Goal: Task Accomplishment & Management: Use online tool/utility

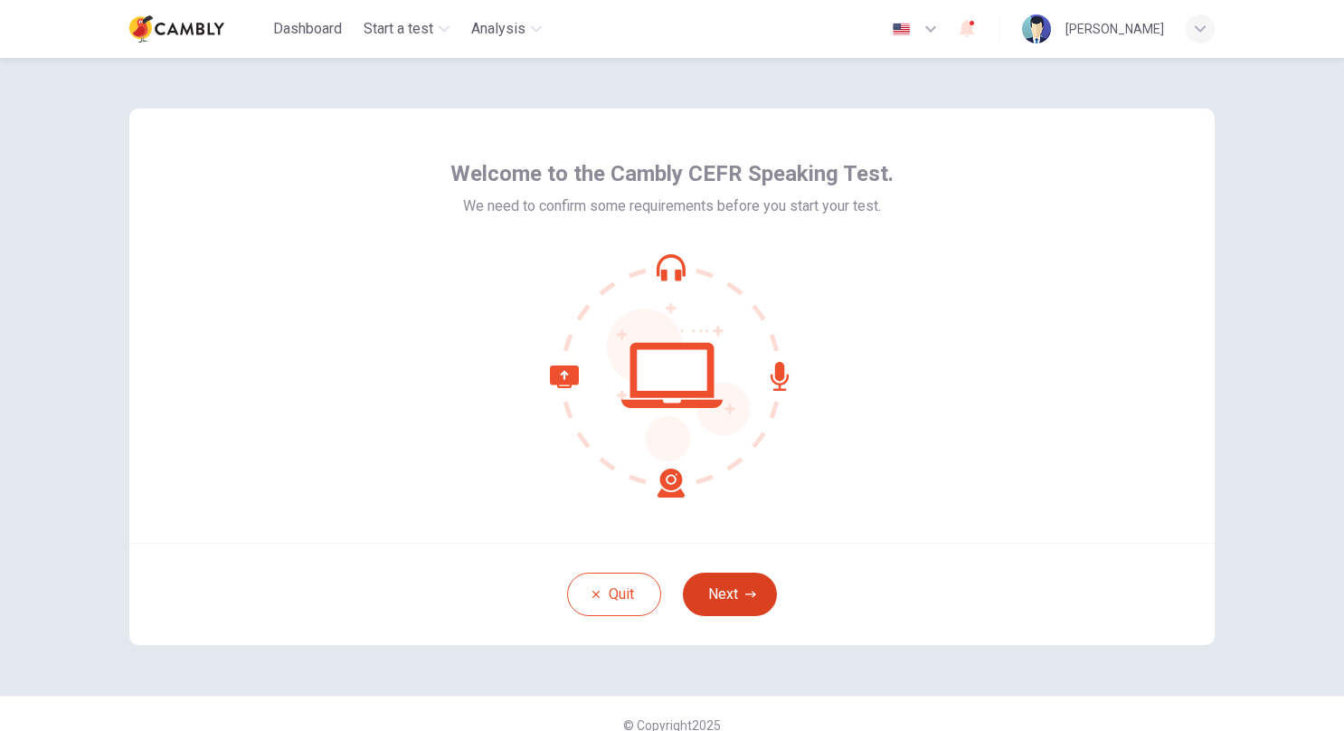
click at [720, 600] on button "Next" at bounding box center [730, 594] width 94 height 43
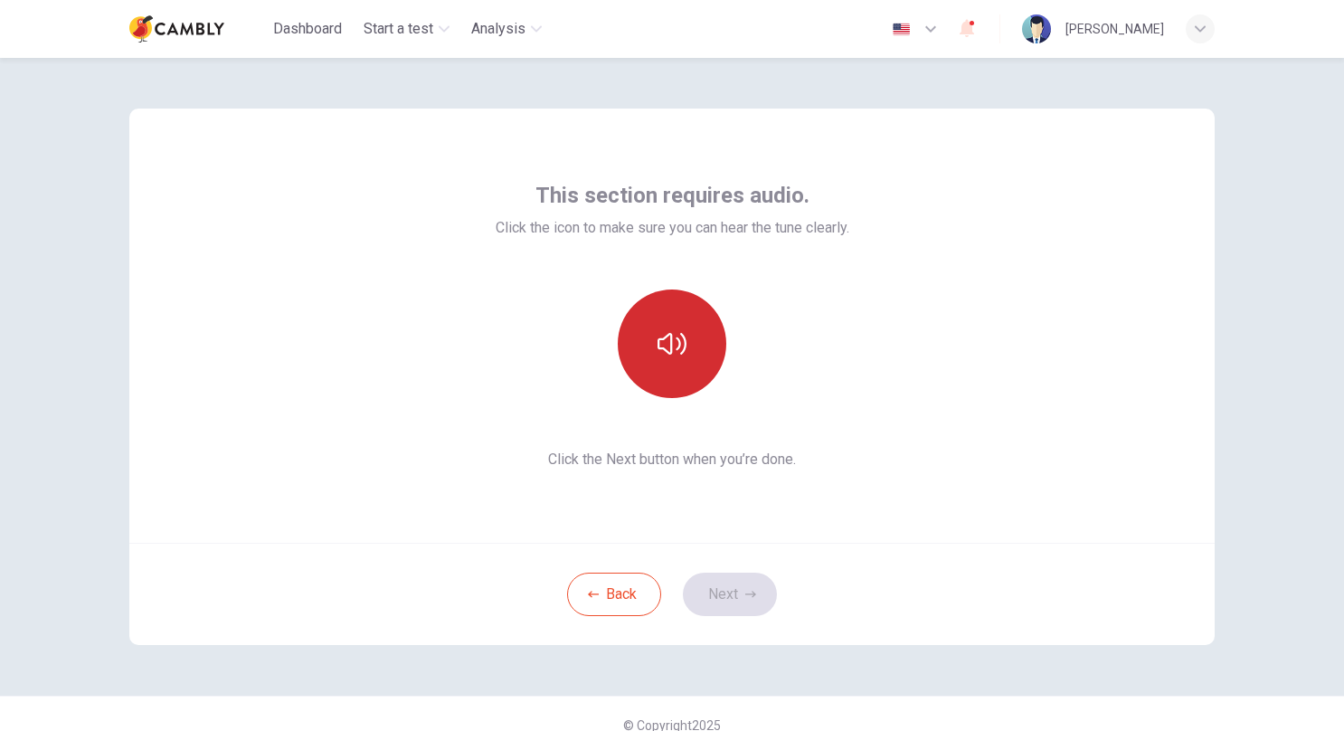
click at [678, 342] on icon "button" at bounding box center [672, 343] width 29 height 29
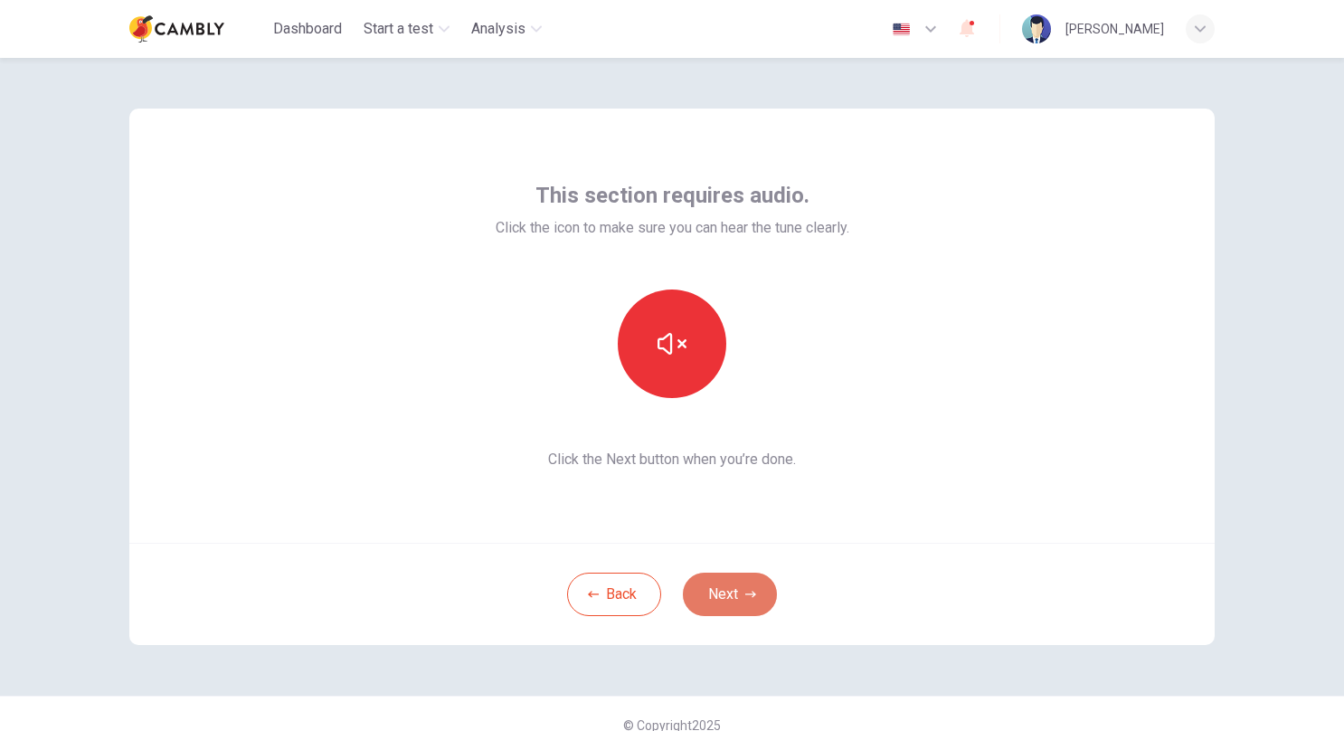
click at [716, 608] on button "Next" at bounding box center [730, 594] width 94 height 43
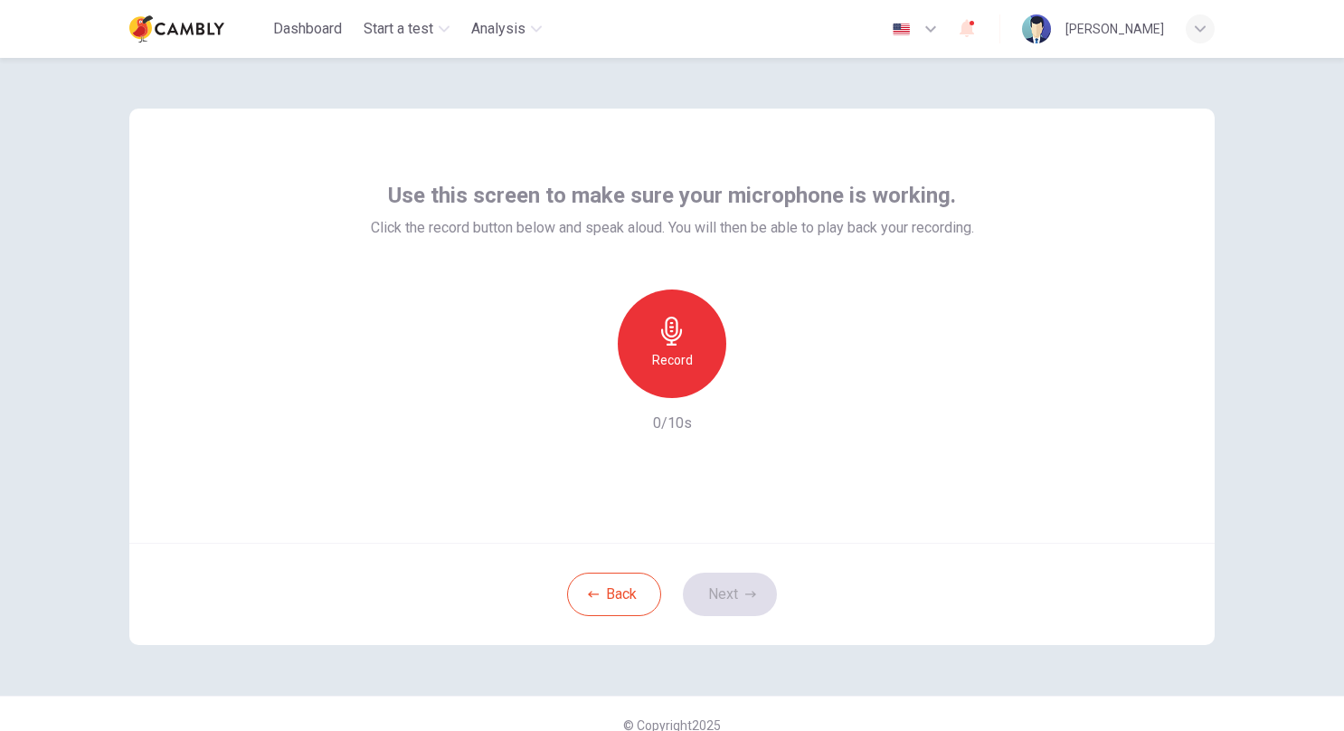
click at [672, 349] on h6 "Record" at bounding box center [672, 360] width 41 height 22
click at [676, 345] on icon "button" at bounding box center [672, 331] width 29 height 29
click at [749, 393] on div "button" at bounding box center [755, 383] width 29 height 29
click at [723, 599] on button "Next" at bounding box center [730, 594] width 94 height 43
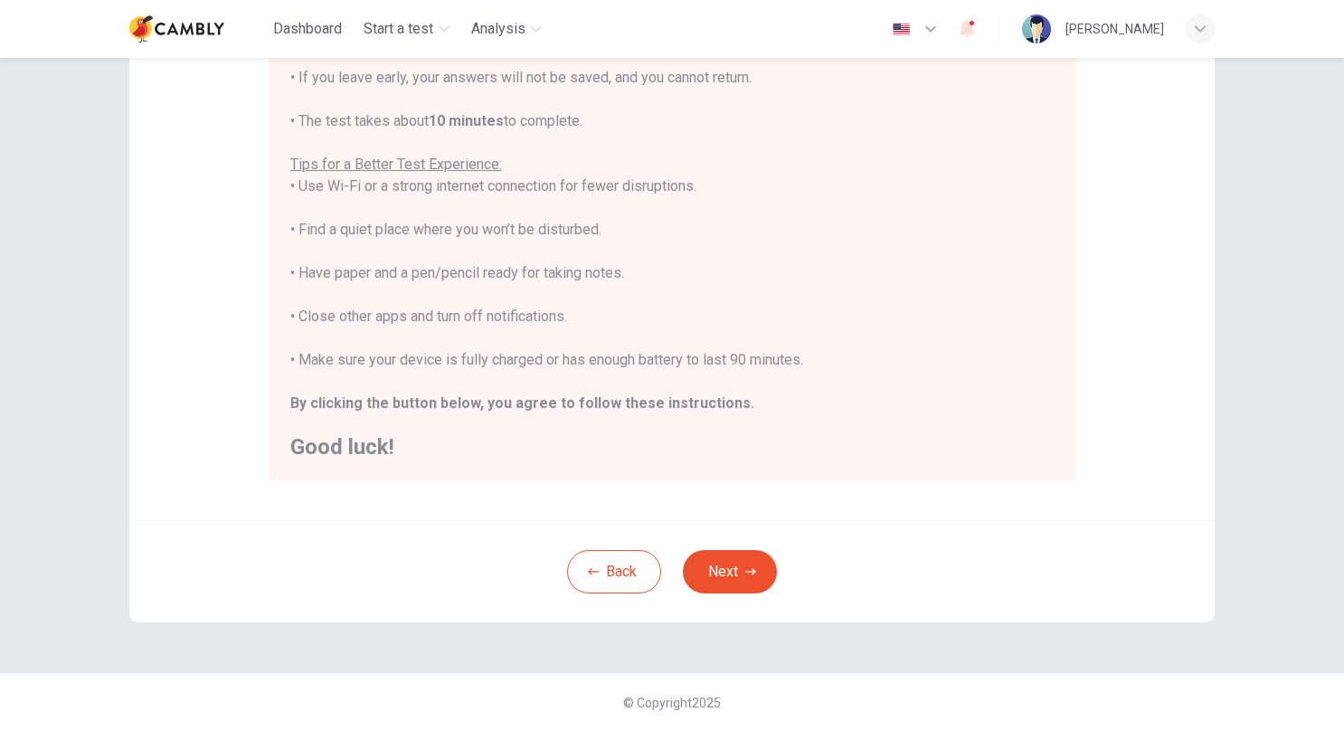
scroll to position [274, 0]
click at [745, 574] on icon "button" at bounding box center [750, 572] width 11 height 11
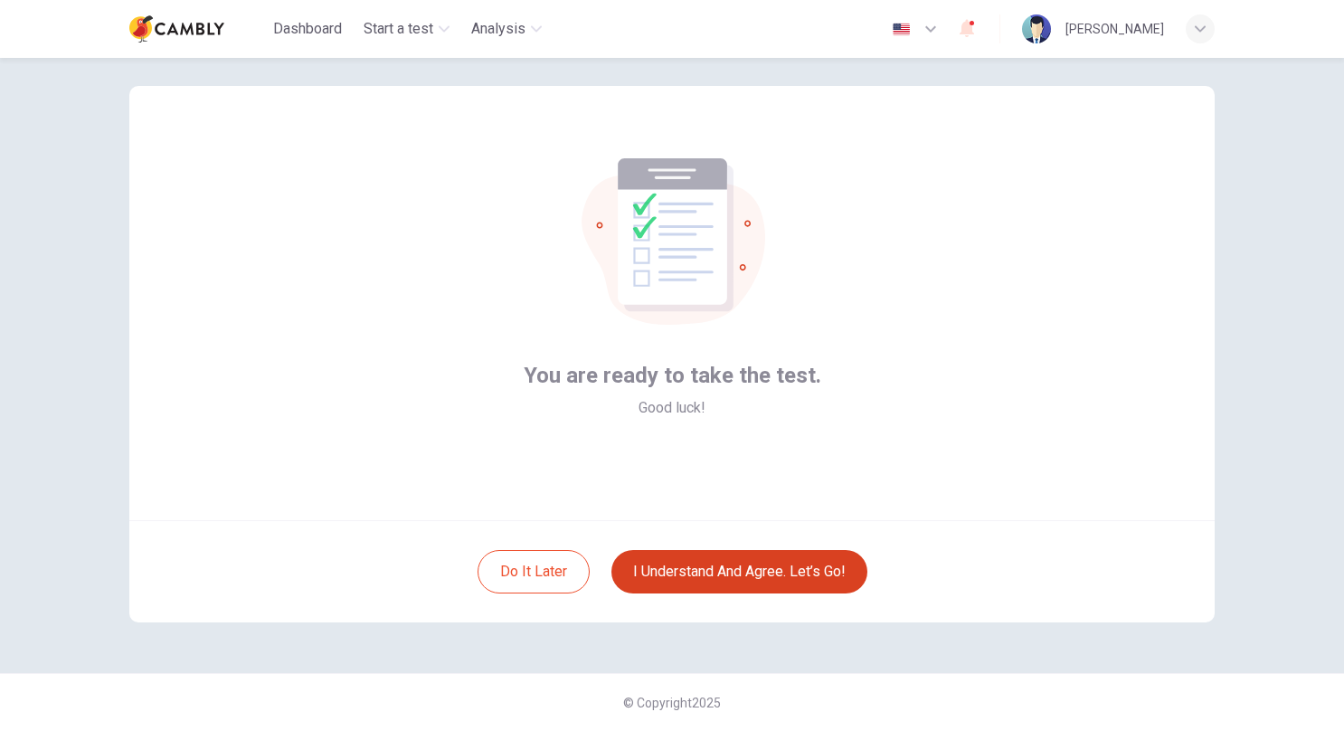
scroll to position [22, 0]
click at [749, 565] on button "I understand and agree. Let’s go!" at bounding box center [740, 572] width 256 height 43
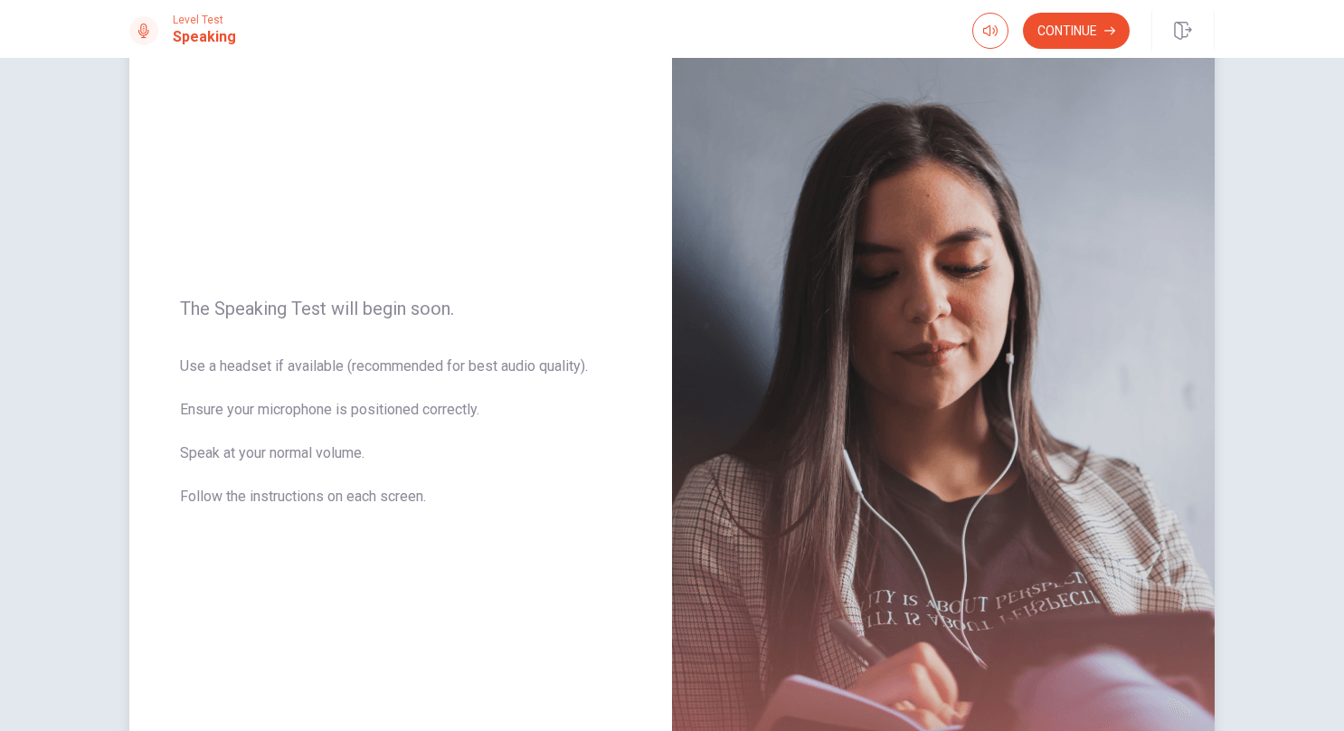
scroll to position [52, 0]
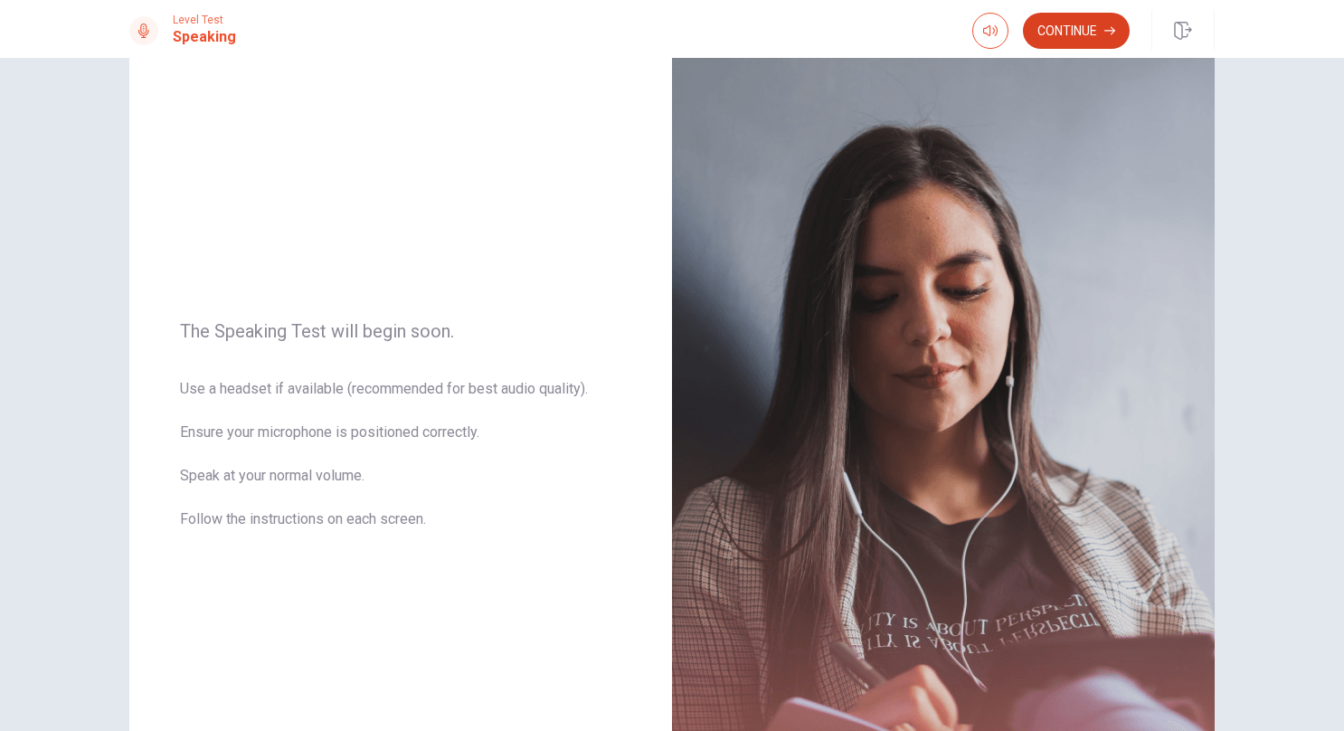
click at [1082, 21] on button "Continue" at bounding box center [1076, 31] width 107 height 36
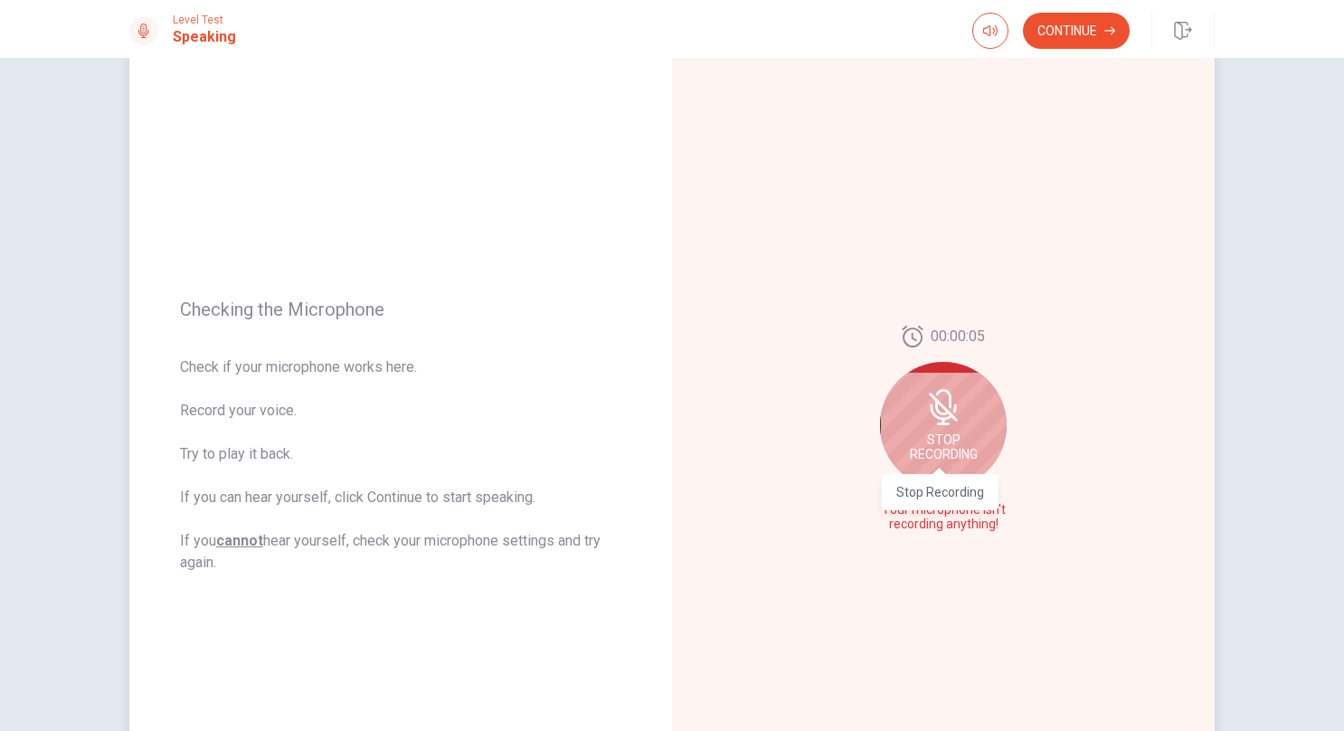
click at [939, 432] on span "Stop Recording" at bounding box center [944, 446] width 68 height 29
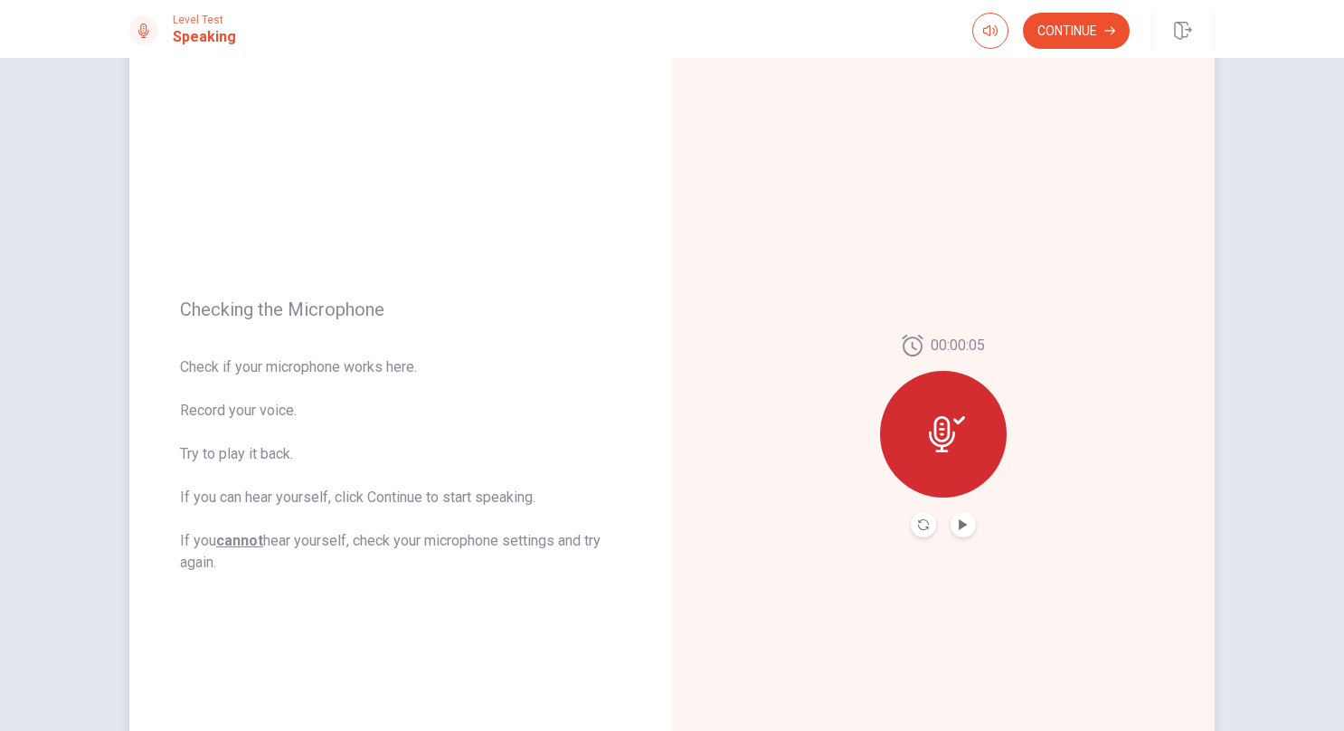
click at [940, 438] on icon at bounding box center [947, 434] width 36 height 36
click at [961, 510] on div "00:00:05" at bounding box center [943, 436] width 127 height 203
click at [960, 521] on icon "Play Audio" at bounding box center [963, 524] width 11 height 11
click at [958, 526] on icon "Pause Audio" at bounding box center [963, 524] width 11 height 11
click at [959, 526] on icon "Play Audio" at bounding box center [963, 524] width 8 height 11
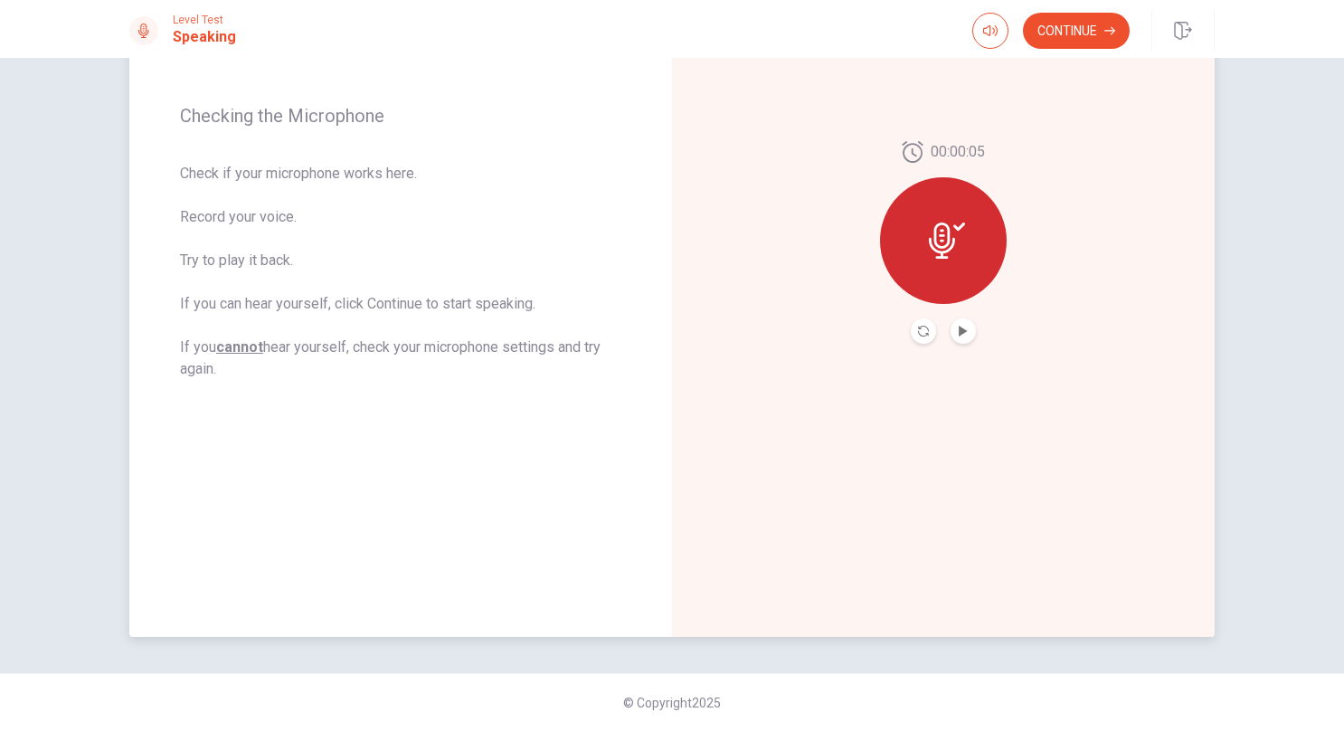
scroll to position [0, 0]
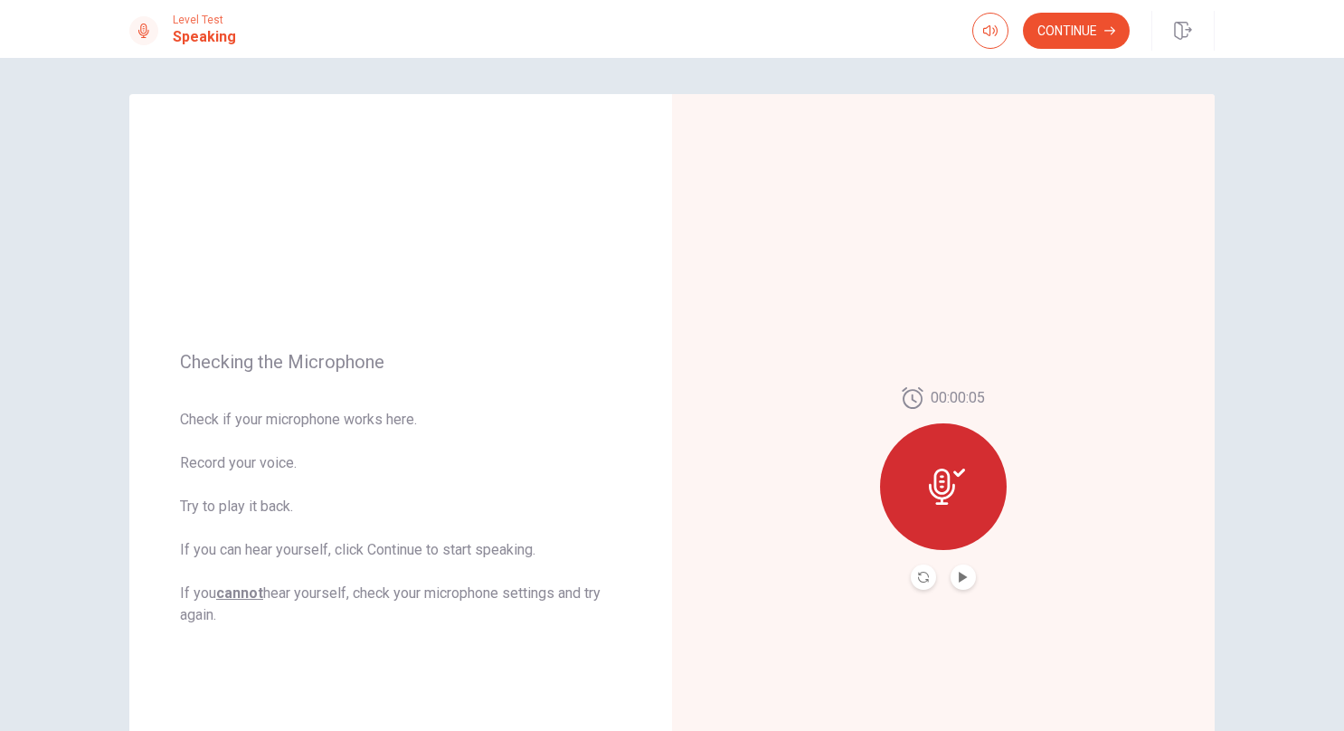
click at [1066, 49] on div "Continue" at bounding box center [1094, 31] width 242 height 40
click at [1075, 35] on button "Continue" at bounding box center [1076, 31] width 107 height 36
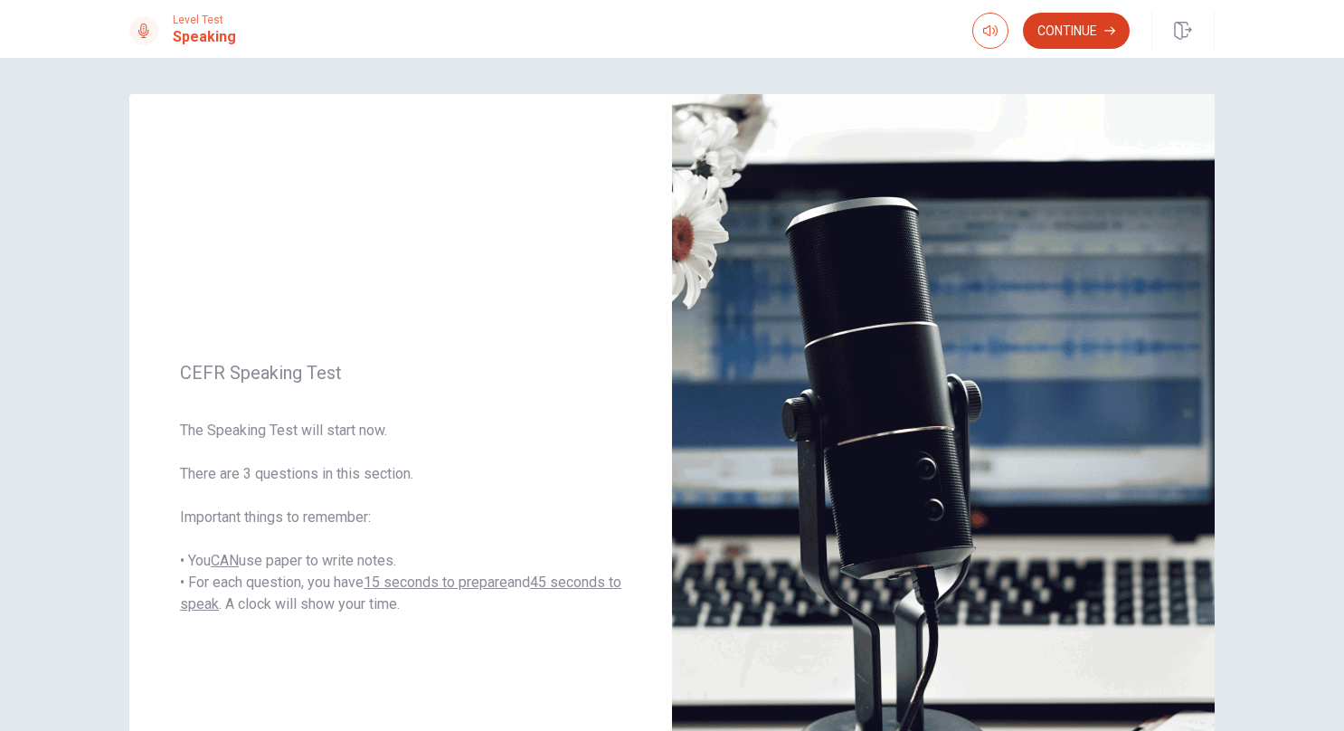
click at [1064, 40] on button "Continue" at bounding box center [1076, 31] width 107 height 36
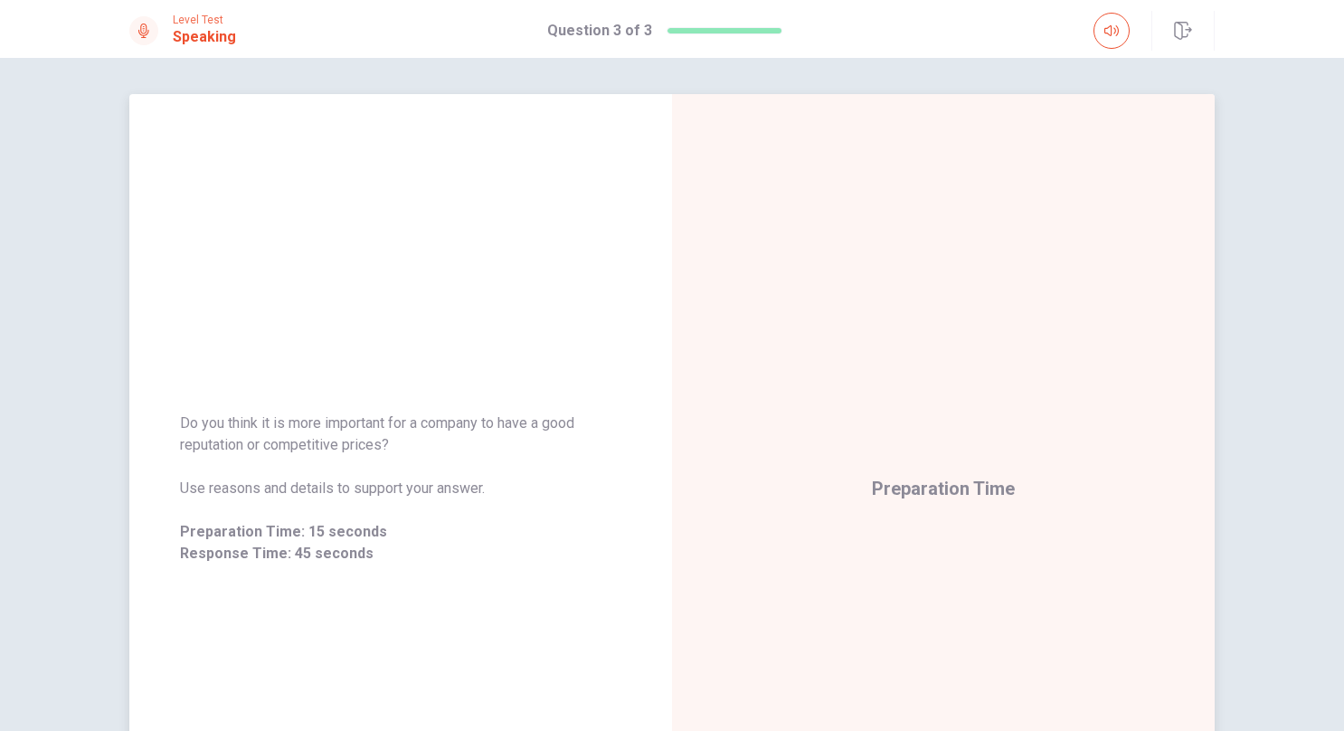
drag, startPoint x: 391, startPoint y: 447, endPoint x: 288, endPoint y: 440, distance: 103.4
click at [288, 440] on span "Do you think it is more important for a company to have a good reputation or co…" at bounding box center [400, 434] width 441 height 43
drag, startPoint x: 378, startPoint y: 442, endPoint x: 266, endPoint y: 438, distance: 112.3
click at [266, 438] on span "Do you think it is more important for a company to have a good reputation or co…" at bounding box center [400, 434] width 441 height 43
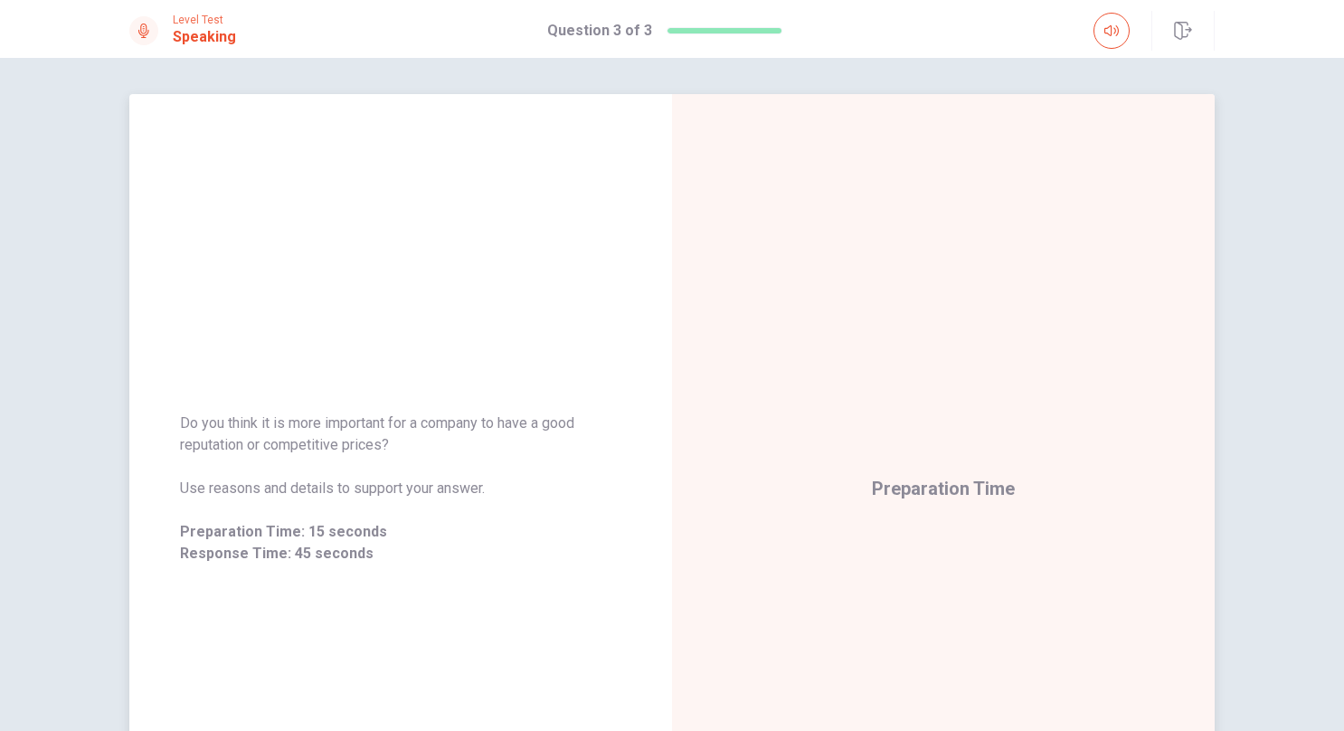
click at [266, 438] on span "Do you think it is more important for a company to have a good reputation or co…" at bounding box center [400, 434] width 441 height 43
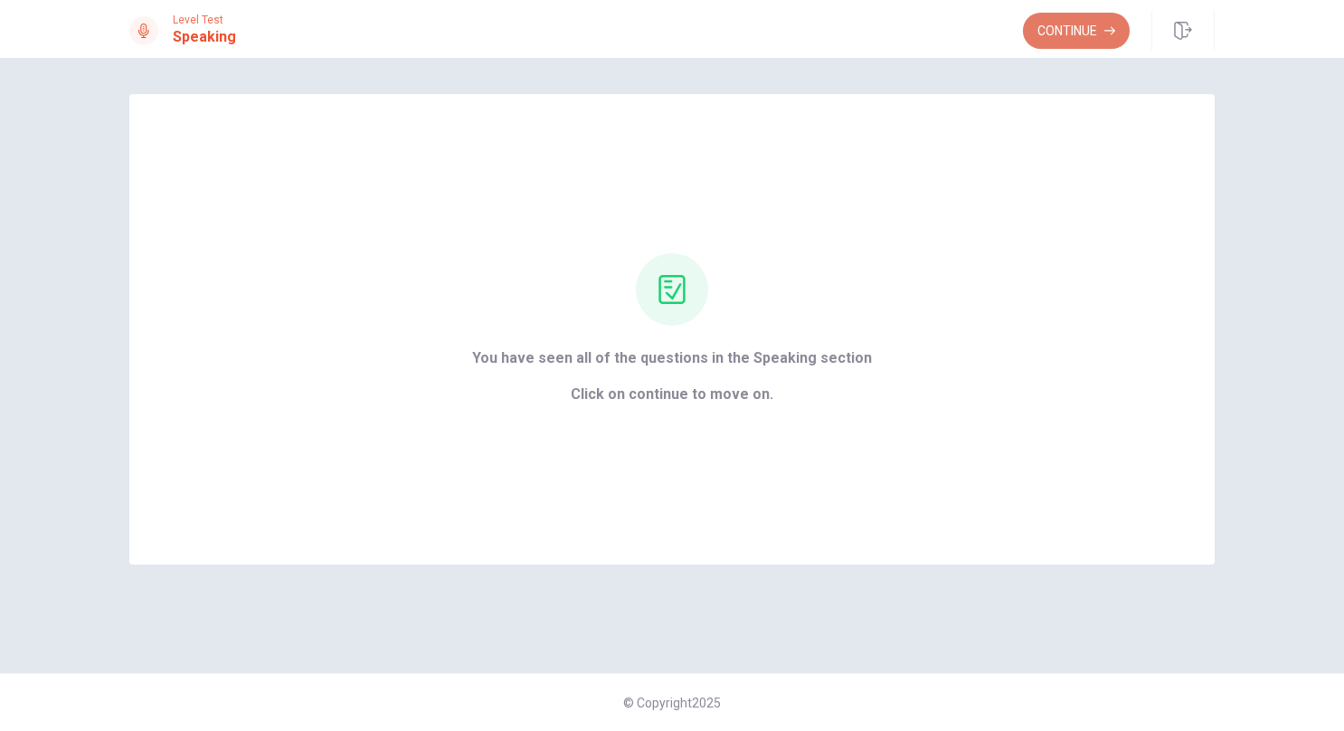
click at [1075, 35] on button "Continue" at bounding box center [1076, 31] width 107 height 36
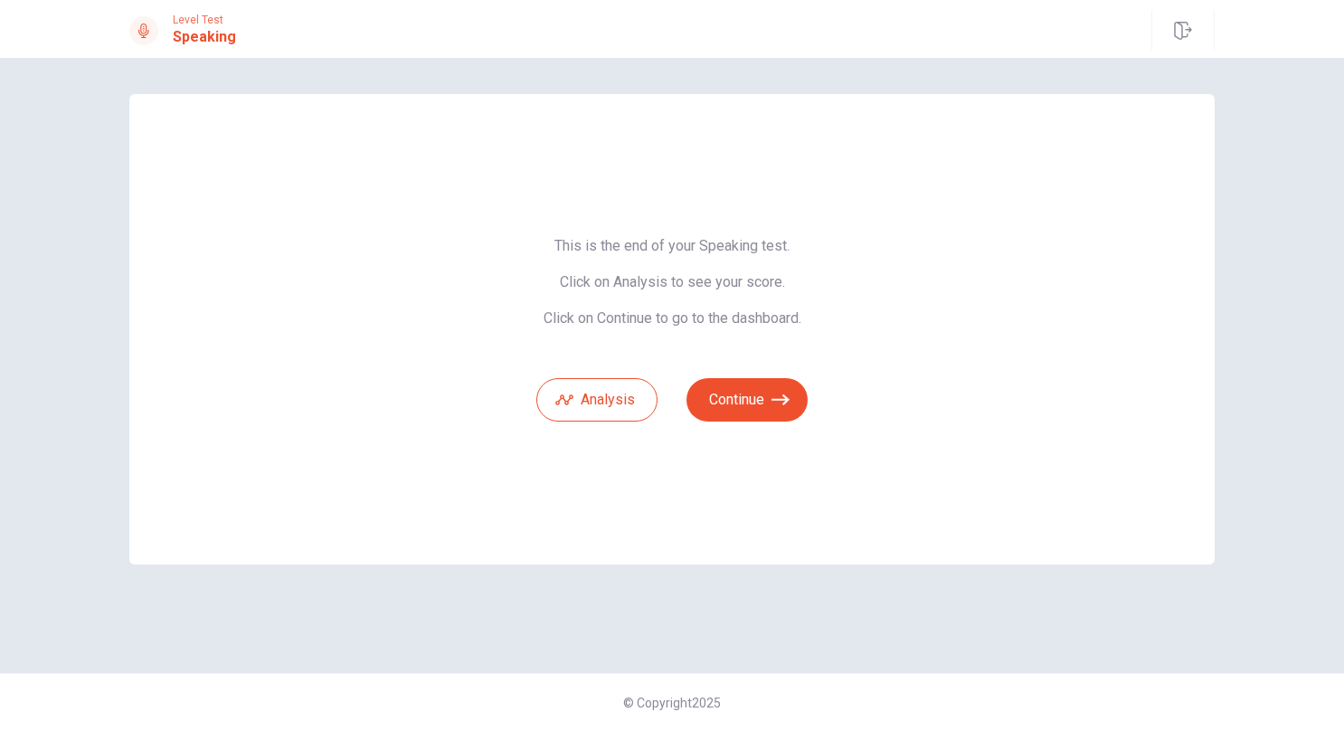
click at [546, 422] on div "This is the end of your Speaking test. Click on Analysis to see your score. Cli…" at bounding box center [672, 329] width 1086 height 470
click at [584, 400] on button "Analysis" at bounding box center [596, 399] width 121 height 43
